Goal: Task Accomplishment & Management: Use online tool/utility

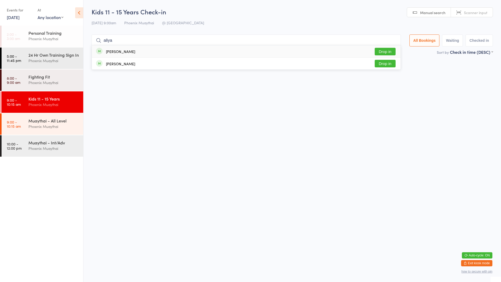
type input "aliya"
click at [199, 50] on div "[PERSON_NAME] Drop in" at bounding box center [246, 51] width 309 height 12
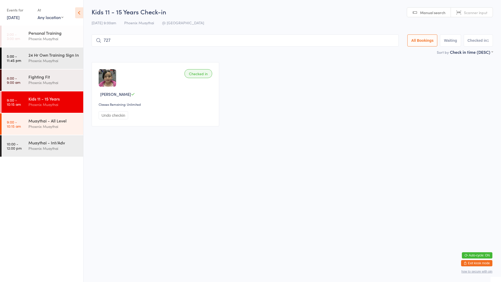
type input "7273"
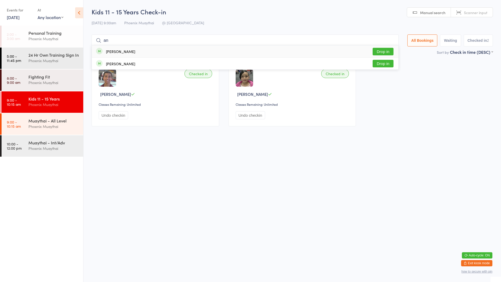
type input "an"
click at [378, 50] on button "Drop in" at bounding box center [383, 52] width 21 height 8
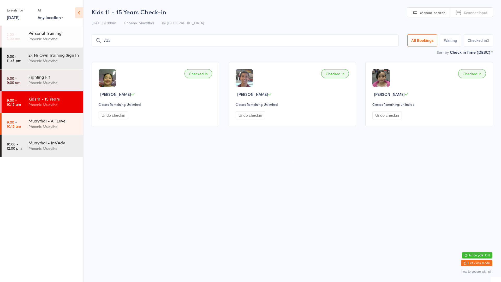
type input "7132"
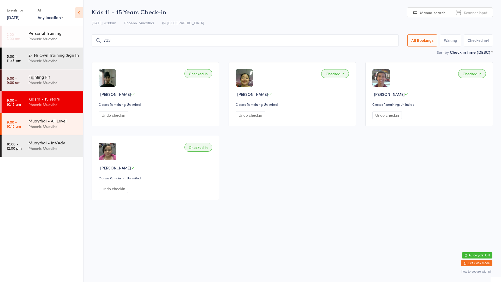
type input "7133"
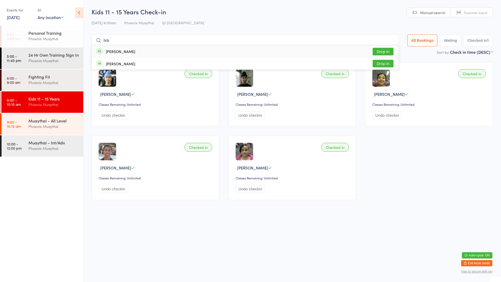
type input "iva"
click at [383, 52] on button "Drop in" at bounding box center [383, 52] width 21 height 8
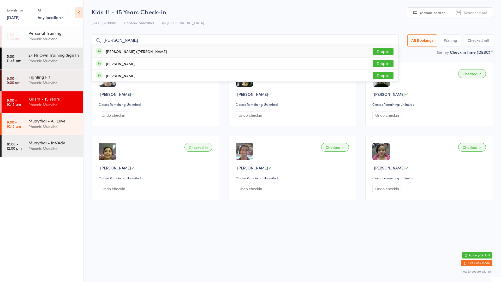
type input "[PERSON_NAME]"
click at [383, 52] on button "Drop in" at bounding box center [383, 52] width 21 height 8
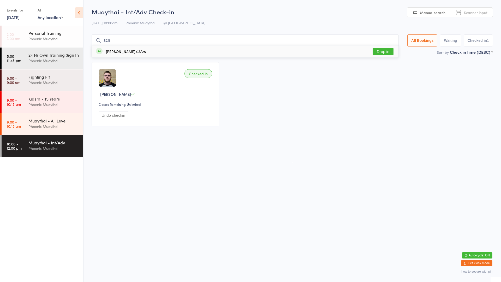
type input "sch"
click at [218, 50] on div "[PERSON_NAME] 03/28 Drop in" at bounding box center [245, 51] width 307 height 12
type input "ch"
click at [386, 53] on button "Drop in" at bounding box center [383, 52] width 21 height 8
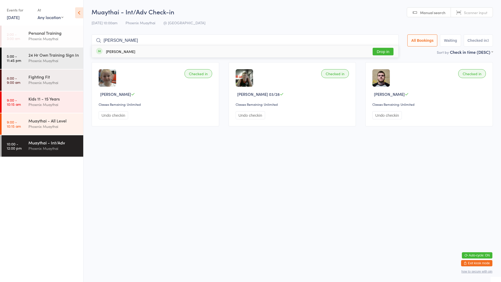
type input "[PERSON_NAME]"
click at [386, 53] on button "Drop in" at bounding box center [383, 52] width 21 height 8
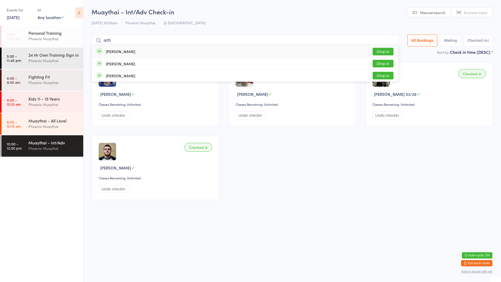
type input "arth"
click at [122, 51] on div "[PERSON_NAME]" at bounding box center [120, 51] width 29 height 4
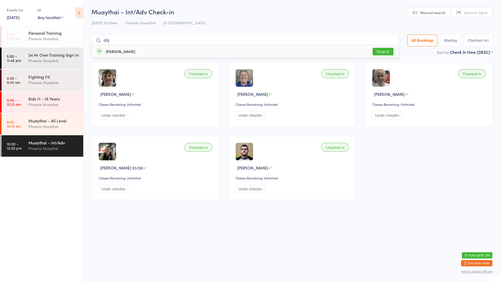
type input "ohj"
click at [122, 51] on div "[PERSON_NAME]" at bounding box center [120, 51] width 29 height 4
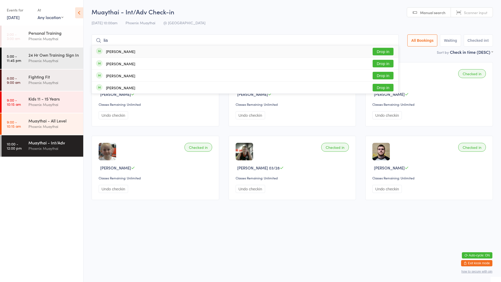
type input "lia"
click at [122, 51] on div "[PERSON_NAME]" at bounding box center [120, 51] width 29 height 4
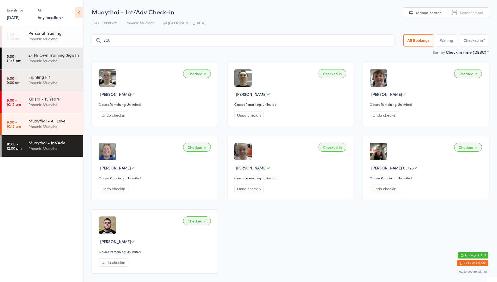
type input "7185"
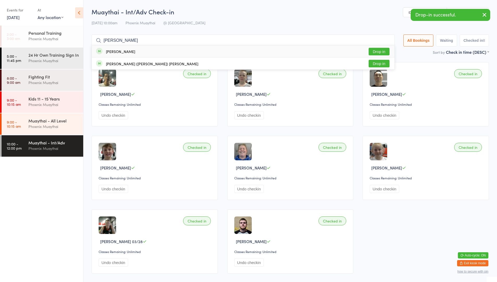
type input "[PERSON_NAME]"
click at [373, 52] on button "Drop in" at bounding box center [379, 52] width 21 height 8
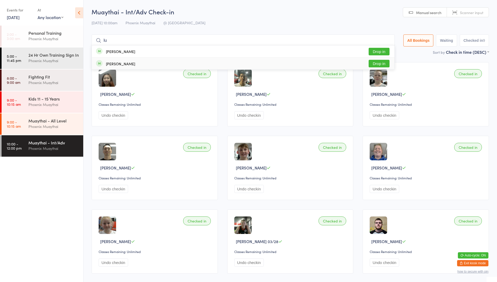
type input "lu"
click at [211, 62] on div "[PERSON_NAME] Drop in" at bounding box center [243, 64] width 303 height 12
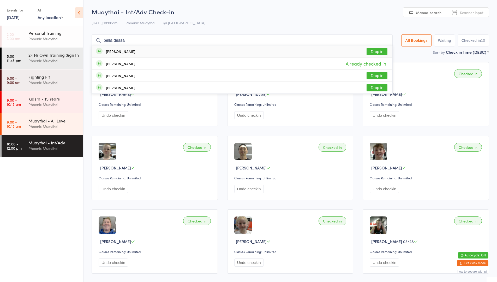
type input "bella dessa"
click at [262, 53] on div "[PERSON_NAME] Drop in" at bounding box center [242, 51] width 301 height 12
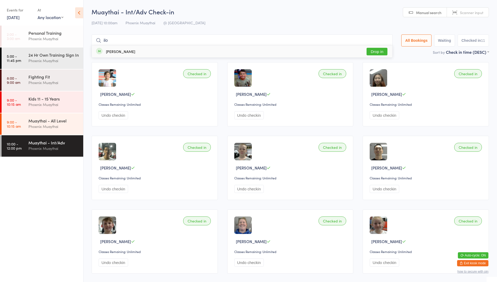
type input "ilo"
click at [368, 52] on button "Drop in" at bounding box center [377, 52] width 21 height 8
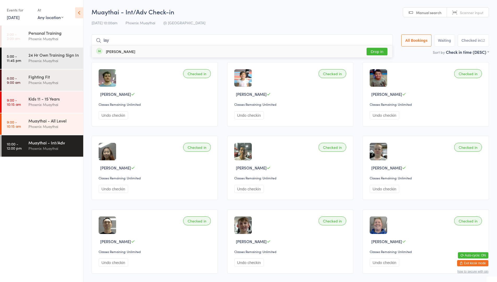
type input "lay"
click at [368, 52] on button "Drop in" at bounding box center [377, 52] width 21 height 8
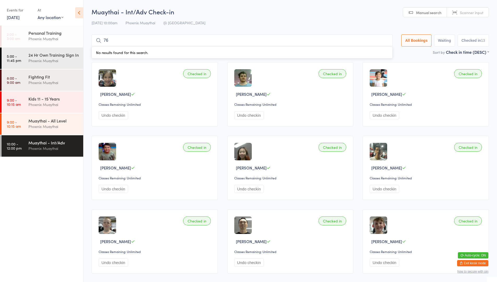
type input "7"
type input "6772"
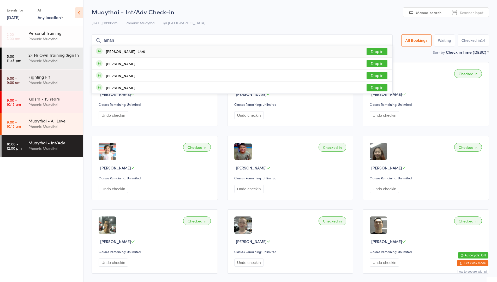
type input "aman"
click at [111, 51] on div "[PERSON_NAME] 12/25" at bounding box center [125, 51] width 39 height 4
